Goal: Check status: Check status

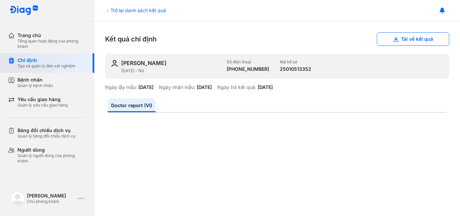
click at [46, 64] on div "Tạo và quản lý đơn xét nghiệm" at bounding box center [47, 65] width 58 height 5
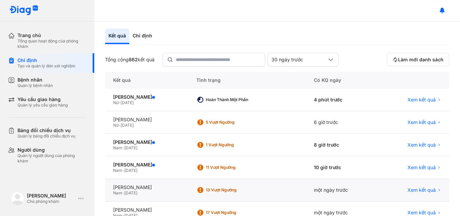
scroll to position [23, 0]
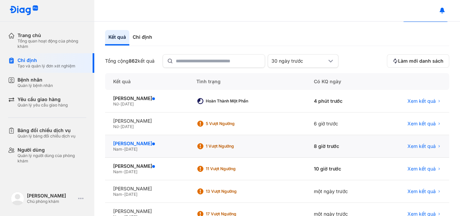
click at [140, 144] on div "PHAN ĐÌNH NGỌC" at bounding box center [146, 143] width 67 height 6
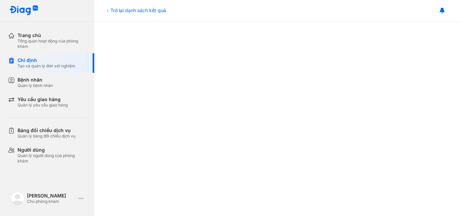
scroll to position [135, 0]
